Goal: Check status

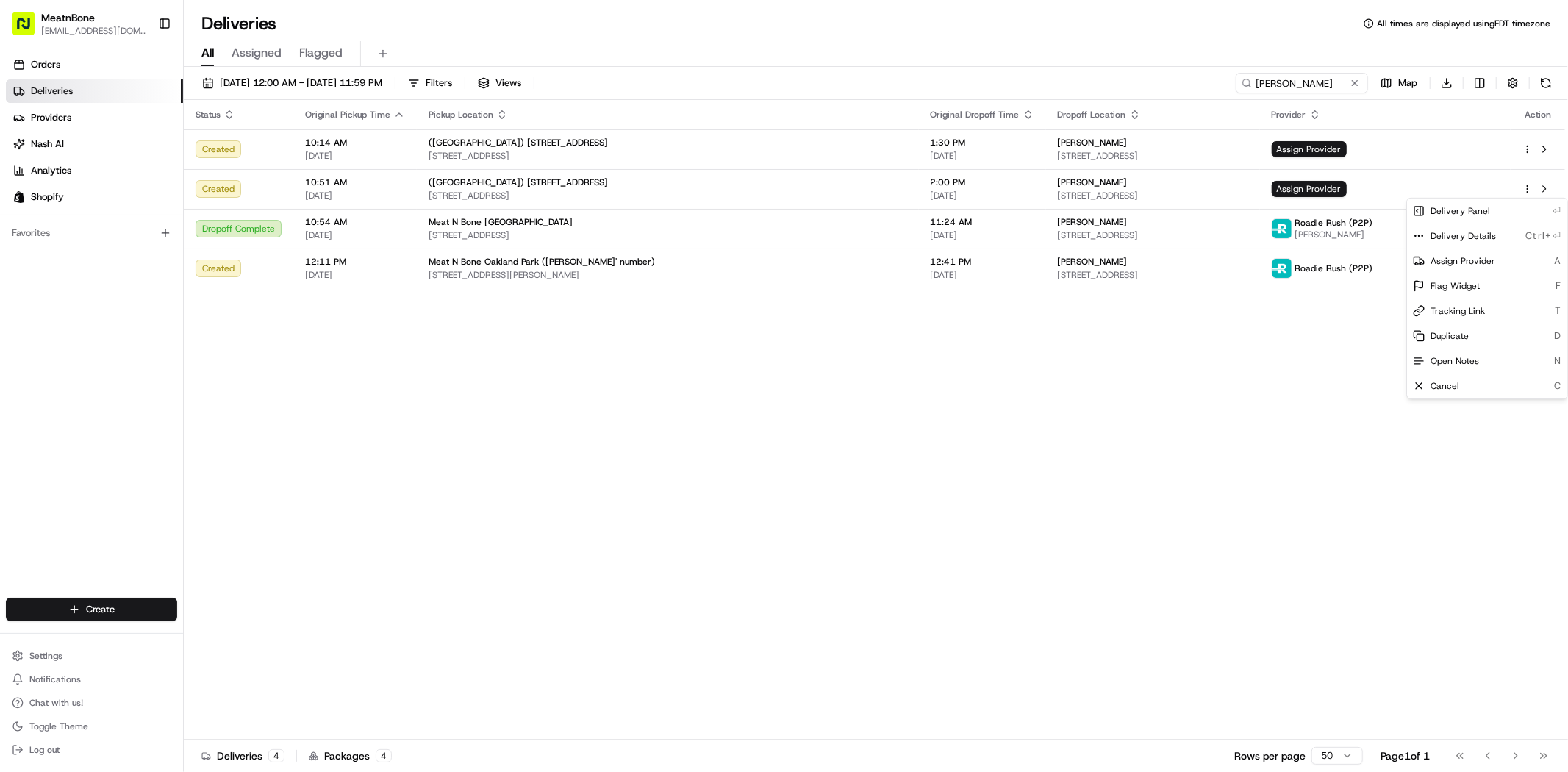
click at [680, 487] on html "MeatnBone [EMAIL_ADDRESS][DOMAIN_NAME] Toggle Sidebar Orders Deliveries Provide…" at bounding box center [784, 386] width 1568 height 772
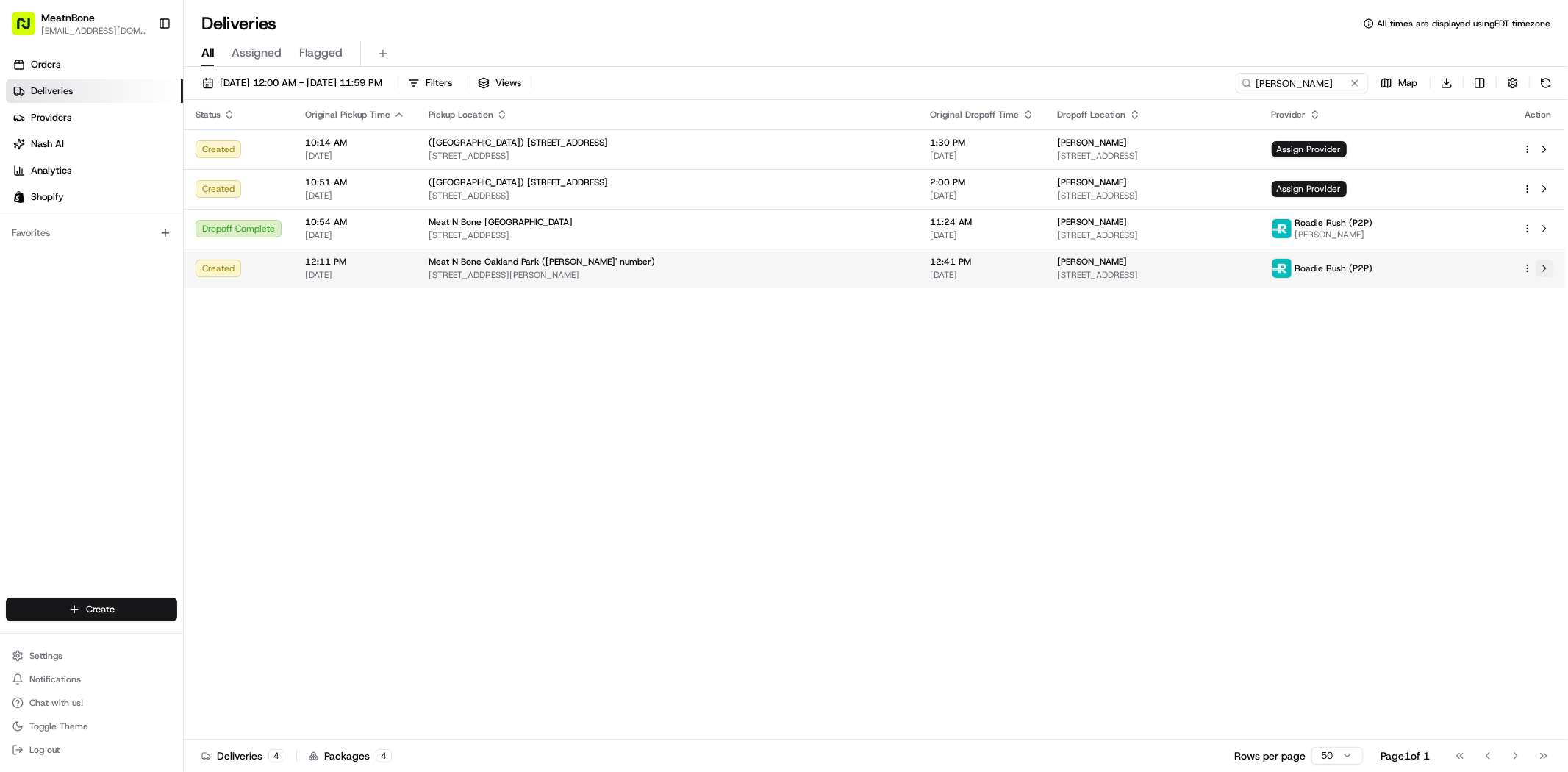
click at [1541, 268] on button at bounding box center [1544, 268] width 17 height 17
drag, startPoint x: 849, startPoint y: 486, endPoint x: 833, endPoint y: 469, distance: 23.3
click at [848, 486] on div "Status Original Pickup Time Pickup Location Original Dropoff Time Dropoff Locat…" at bounding box center [875, 419] width 1382 height 640
